Goal: Answer question/provide support: Share knowledge or assist other users

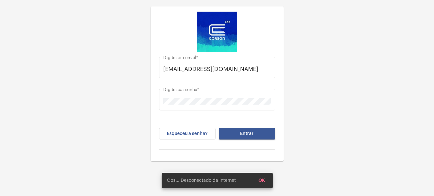
click at [260, 129] on button "Entrar" at bounding box center [247, 134] width 56 height 12
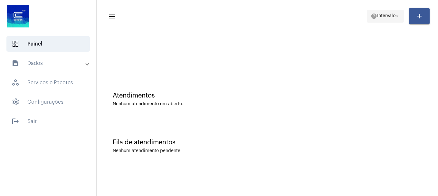
click at [379, 15] on span "Intervalo" at bounding box center [387, 16] width 18 height 5
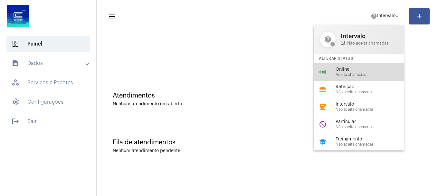
click at [353, 78] on div "online_prediction Online Aceita chamadas" at bounding box center [364, 71] width 101 height 17
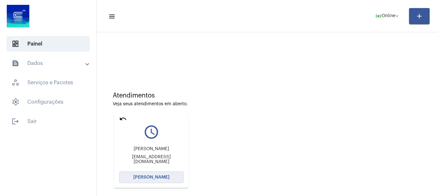
click at [144, 181] on button "[PERSON_NAME]" at bounding box center [151, 177] width 64 height 12
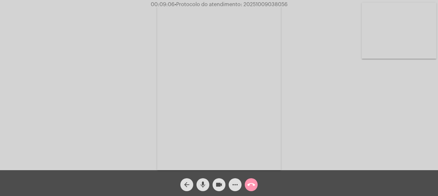
click at [428, 32] on video at bounding box center [399, 31] width 75 height 56
click at [252, 181] on mat-icon "call_end" at bounding box center [252, 185] width 8 height 8
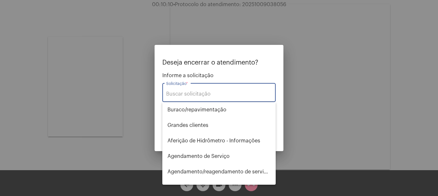
drag, startPoint x: 189, startPoint y: 99, endPoint x: 192, endPoint y: 96, distance: 4.1
click at [190, 97] on div "Solicitação *" at bounding box center [219, 92] width 106 height 20
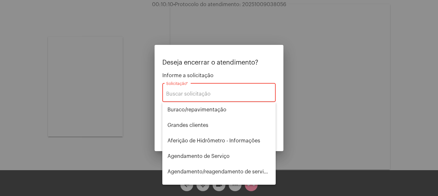
click at [192, 96] on input "Solicitação *" at bounding box center [219, 94] width 106 height 6
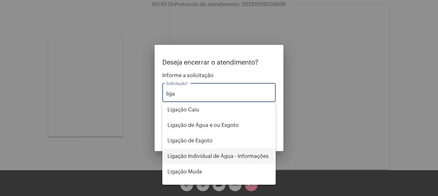
click at [258, 158] on span "Ligação Individual de Água - Informações" at bounding box center [219, 155] width 103 height 15
type input "Ligação Individual de Água - Informações"
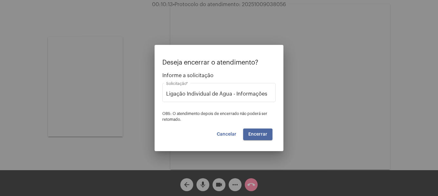
click at [253, 134] on span "Encerrar" at bounding box center [258, 134] width 19 height 5
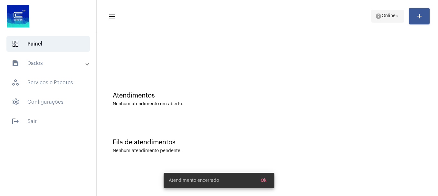
click at [379, 13] on mat-icon "help" at bounding box center [379, 16] width 6 height 6
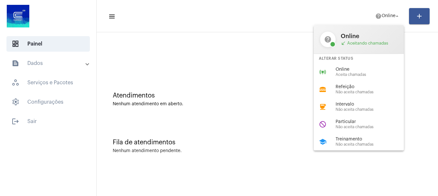
click at [356, 74] on span "Aceita chamadas" at bounding box center [373, 75] width 74 height 4
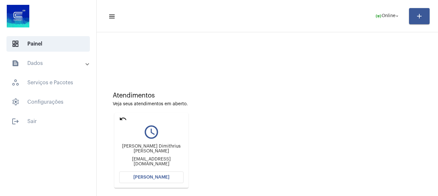
click at [169, 177] on button "[PERSON_NAME]" at bounding box center [151, 177] width 64 height 12
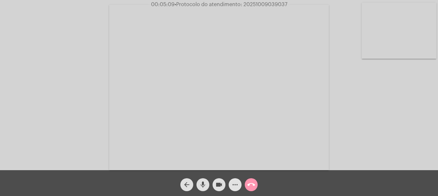
click at [237, 185] on mat-icon "more_horiz" at bounding box center [235, 185] width 8 height 8
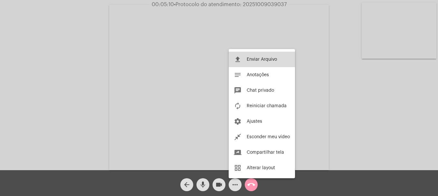
click at [250, 58] on span "Enviar Arquivo" at bounding box center [262, 59] width 30 height 5
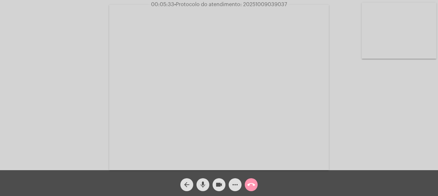
click at [242, 183] on div "more_horiz" at bounding box center [235, 183] width 16 height 16
click at [241, 183] on button "more_horiz" at bounding box center [235, 184] width 13 height 13
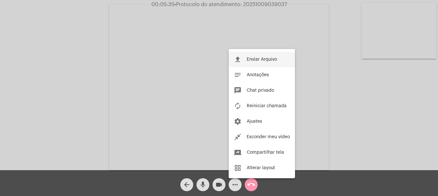
click at [250, 59] on span "Enviar Arquivo" at bounding box center [262, 59] width 30 height 5
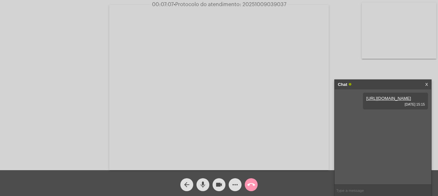
click at [201, 188] on mat-icon "mic" at bounding box center [203, 185] width 8 height 8
click at [217, 180] on span "videocam" at bounding box center [219, 184] width 8 height 13
click at [219, 182] on mat-icon "videocam_off" at bounding box center [219, 185] width 8 height 8
click at [202, 185] on mat-icon "mic_off" at bounding box center [203, 185] width 8 height 8
click at [202, 185] on mat-icon "mic" at bounding box center [203, 185] width 8 height 8
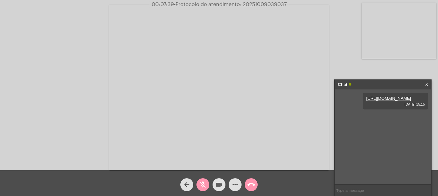
click at [216, 185] on mat-icon "videocam" at bounding box center [219, 185] width 8 height 8
click at [220, 189] on span "videocam_off" at bounding box center [219, 184] width 8 height 13
click at [203, 188] on span "mic_off" at bounding box center [203, 184] width 8 height 13
click at [231, 187] on button "more_horiz" at bounding box center [235, 184] width 13 height 13
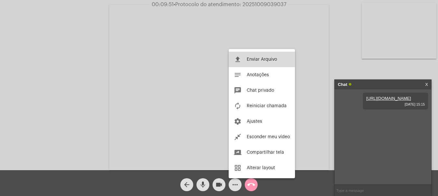
click at [248, 52] on button "file_upload Enviar Arquivo" at bounding box center [262, 59] width 66 height 15
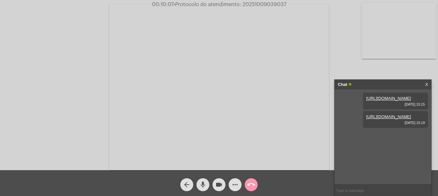
click at [205, 181] on mat-icon "mic" at bounding box center [203, 185] width 8 height 8
click at [204, 185] on mat-icon "mic_off" at bounding box center [203, 185] width 8 height 8
click at [263, 5] on span "• Protocolo do atendimento: 20251009039037" at bounding box center [229, 4] width 113 height 5
copy span "20251009039037"
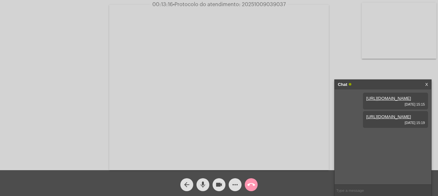
click at [369, 192] on input "text" at bounding box center [383, 189] width 97 height 11
paste input "20251009039037"
type input "20251009039037"
click at [251, 187] on mat-icon "call_end" at bounding box center [252, 185] width 8 height 8
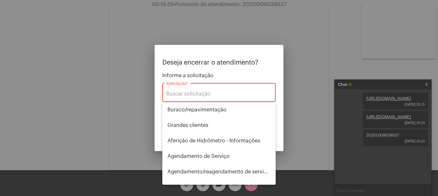
click at [218, 99] on div "Solicitação *" at bounding box center [219, 92] width 106 height 20
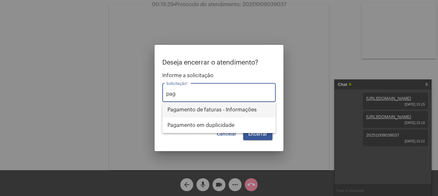
click at [217, 109] on span "Pagamento de faturas - Informações" at bounding box center [219, 109] width 103 height 15
type input "Pagamento de faturas - Informações"
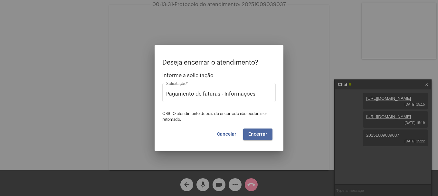
click at [255, 131] on button "Encerrar" at bounding box center [257, 134] width 29 height 12
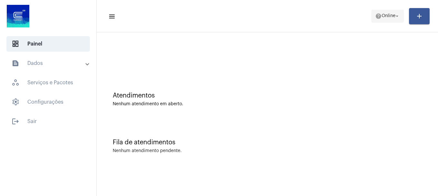
click at [380, 11] on span "help Online arrow_drop_down" at bounding box center [388, 16] width 25 height 12
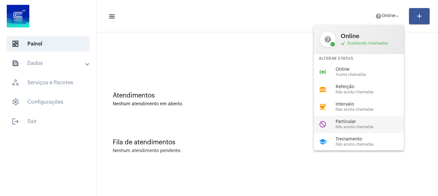
click at [351, 130] on div "do_not_disturb Particular Não aceita chamadas" at bounding box center [364, 123] width 101 height 17
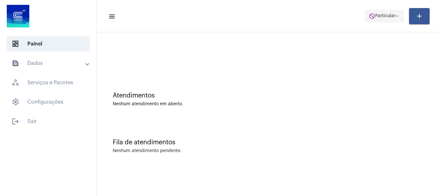
click at [395, 17] on mat-icon "arrow_drop_down" at bounding box center [398, 16] width 6 height 6
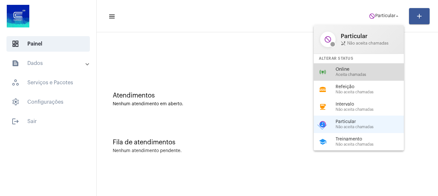
click at [368, 79] on div "online_prediction Online Aceita chamadas" at bounding box center [364, 71] width 101 height 17
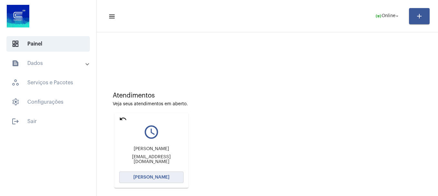
click at [150, 176] on span "[PERSON_NAME]" at bounding box center [151, 177] width 36 height 5
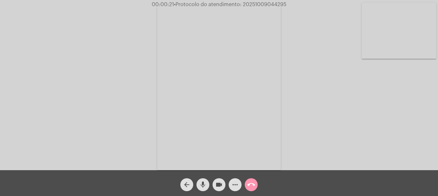
click at [379, 21] on video at bounding box center [399, 31] width 75 height 56
click at [204, 185] on mat-icon "mic" at bounding box center [203, 185] width 8 height 8
click at [218, 186] on mat-icon "videocam" at bounding box center [219, 185] width 8 height 8
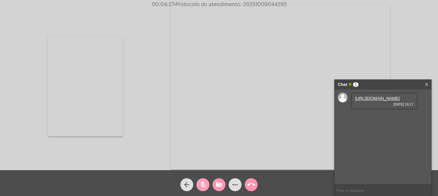
click at [207, 183] on mat-icon "mic_off" at bounding box center [203, 185] width 8 height 8
click at [220, 183] on mat-icon "videocam_off" at bounding box center [219, 185] width 8 height 8
click at [378, 101] on link "[URL][DOMAIN_NAME]" at bounding box center [377, 98] width 45 height 5
click at [207, 185] on button "mic" at bounding box center [203, 184] width 13 height 13
click at [216, 185] on mat-icon "videocam" at bounding box center [219, 185] width 8 height 8
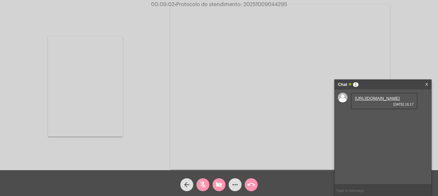
click at [218, 189] on span "videocam_off" at bounding box center [219, 184] width 8 height 13
click at [201, 180] on span "mic_off" at bounding box center [203, 184] width 8 height 13
click at [255, 4] on span "• Protocolo do atendimento: 20251009044295" at bounding box center [230, 4] width 113 height 5
copy span "20251009044295"
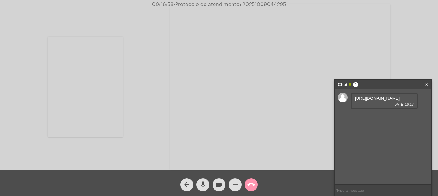
click at [348, 188] on input "text" at bounding box center [383, 189] width 97 height 11
paste input "20251009044295"
type input "20251009044295"
click at [249, 185] on mat-icon "call_end" at bounding box center [252, 185] width 8 height 8
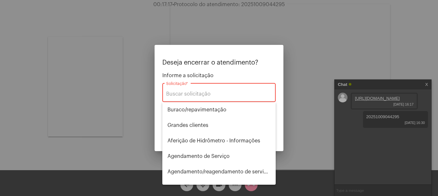
click at [221, 91] on div "Solicitação *" at bounding box center [219, 92] width 106 height 20
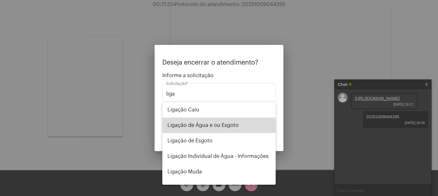
click at [227, 128] on span "Ligação de Água e ou Esgoto" at bounding box center [219, 124] width 103 height 15
type input "Ligação de Água e ou Esgoto"
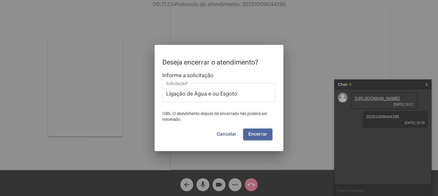
click at [265, 134] on span "Encerrar" at bounding box center [258, 134] width 19 height 5
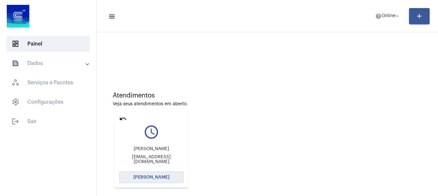
click at [164, 177] on span "[PERSON_NAME]" at bounding box center [151, 177] width 36 height 5
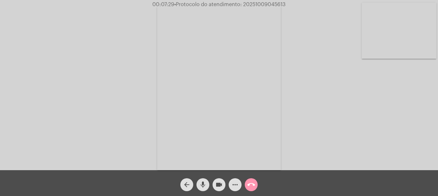
click at [232, 184] on mat-icon "more_horiz" at bounding box center [235, 185] width 8 height 8
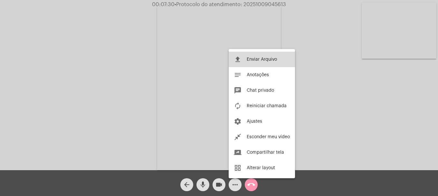
click at [251, 57] on button "file_upload Enviar Arquivo" at bounding box center [262, 59] width 66 height 15
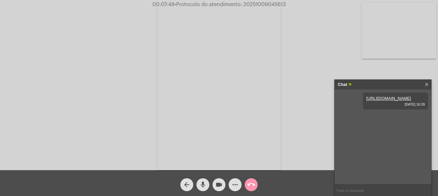
click at [234, 185] on mat-icon "more_horiz" at bounding box center [235, 185] width 8 height 8
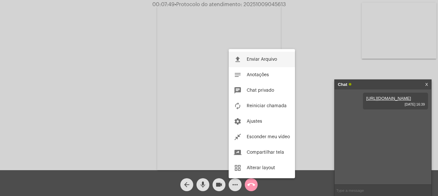
click at [256, 59] on span "Enviar Arquivo" at bounding box center [262, 59] width 30 height 5
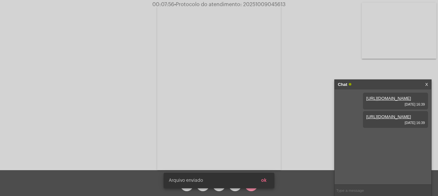
click at [264, 180] on span "ok" at bounding box center [263, 180] width 5 height 5
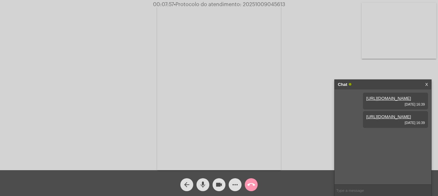
click at [233, 187] on mat-icon "more_horiz" at bounding box center [235, 185] width 8 height 8
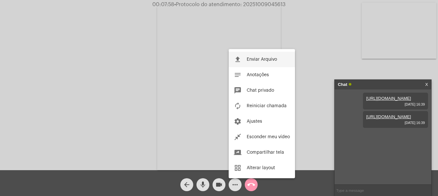
click at [262, 62] on button "file_upload Enviar Arquivo" at bounding box center [262, 59] width 66 height 15
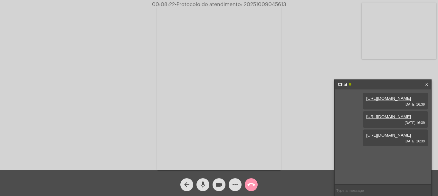
click at [199, 187] on button "mic" at bounding box center [203, 184] width 13 height 13
click at [217, 184] on mat-icon "videocam" at bounding box center [219, 185] width 8 height 8
click at [217, 184] on mat-icon "videocam_off" at bounding box center [219, 185] width 8 height 8
click at [206, 184] on button "mic_off" at bounding box center [203, 184] width 13 height 13
click at [206, 184] on mat-icon "mic" at bounding box center [203, 185] width 8 height 8
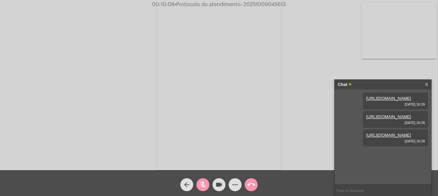
click at [206, 184] on mat-icon "mic_off" at bounding box center [203, 185] width 8 height 8
click at [429, 37] on video at bounding box center [399, 31] width 75 height 56
click at [255, 6] on span "• Protocolo do atendimento: 20251009045613" at bounding box center [230, 4] width 112 height 5
click at [257, 3] on span "• Protocolo do atendimento: 20251009045613" at bounding box center [230, 4] width 112 height 5
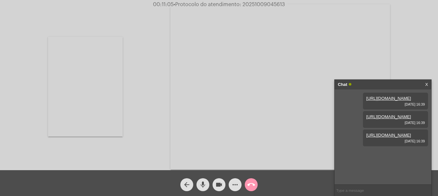
copy span "20251009045613"
click at [365, 193] on input "text" at bounding box center [383, 189] width 97 height 11
paste input "20251009045613"
type input "20251009045613"
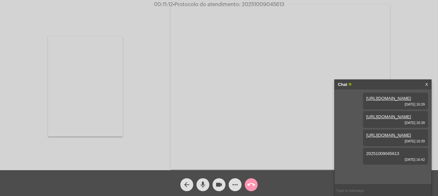
click at [248, 184] on mat-icon "call_end" at bounding box center [252, 185] width 8 height 8
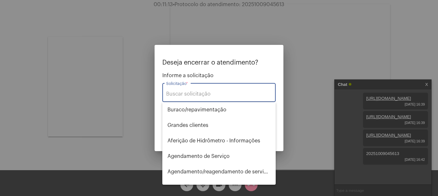
click at [187, 94] on input "Solicitação *" at bounding box center [219, 94] width 106 height 6
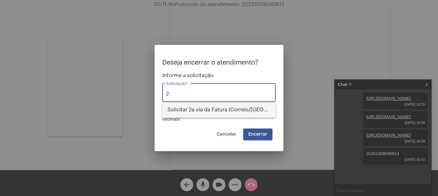
click at [188, 109] on span "Solicitar 2a via da Fatura (Correio/[GEOGRAPHIC_DATA]/Email)" at bounding box center [219, 109] width 103 height 15
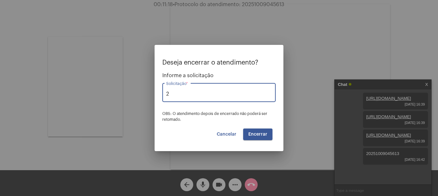
type input "Solicitar 2a via da Fatura (Correio/[GEOGRAPHIC_DATA]/Email)"
click at [257, 137] on button "Encerrar" at bounding box center [257, 134] width 29 height 12
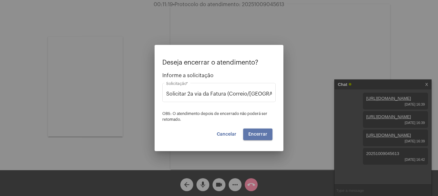
click at [257, 137] on button "Encerrar" at bounding box center [257, 134] width 29 height 12
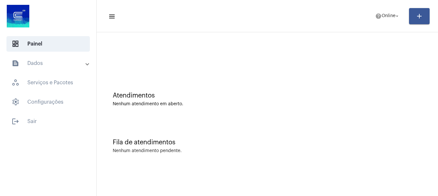
click at [37, 67] on mat-panel-title "text_snippet_outlined Dados" at bounding box center [49, 63] width 74 height 8
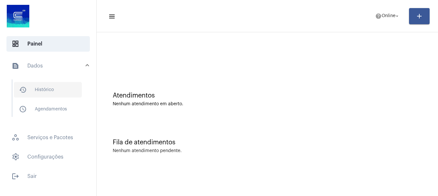
click at [45, 92] on span "history_outlined Histórico" at bounding box center [48, 89] width 68 height 15
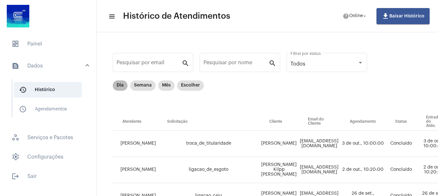
click at [121, 91] on div "Dia Semana Mês Escolher" at bounding box center [159, 85] width 94 height 13
click at [122, 89] on mat-chip "Dia" at bounding box center [120, 85] width 15 height 10
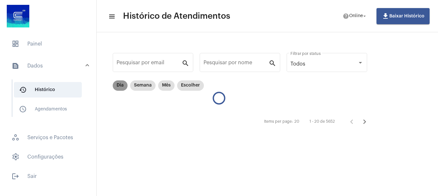
click at [122, 89] on mat-chip "Dia" at bounding box center [120, 85] width 15 height 10
click at [123, 90] on mat-chip "Dia" at bounding box center [120, 85] width 15 height 10
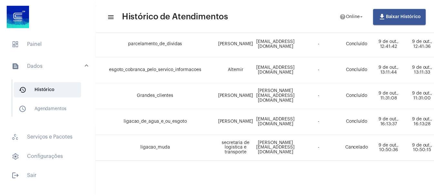
scroll to position [339, 455]
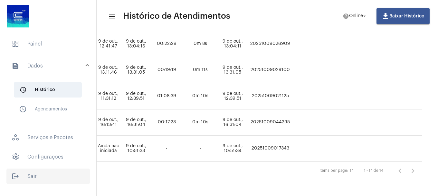
click at [37, 180] on span "logout Sair" at bounding box center [48, 175] width 84 height 15
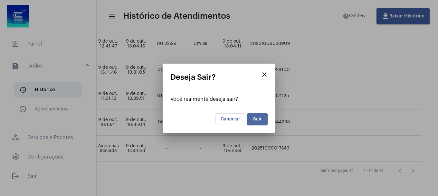
click at [261, 122] on button "Sair" at bounding box center [257, 119] width 21 height 12
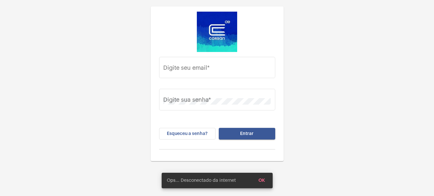
type input "[EMAIL_ADDRESS][DOMAIN_NAME]"
